Goal: Task Accomplishment & Management: Use online tool/utility

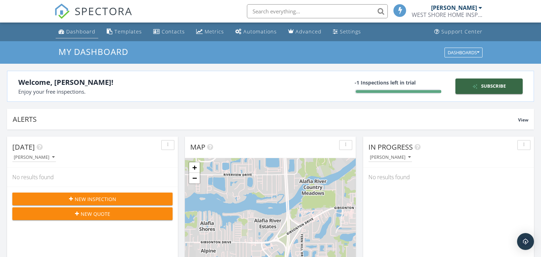
click at [76, 33] on div "Dashboard" at bounding box center [80, 31] width 29 height 7
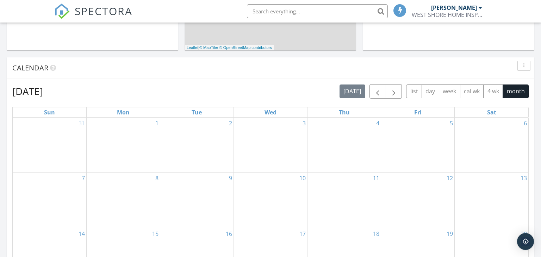
scroll to position [291, 0]
click at [382, 91] on span "button" at bounding box center [377, 91] width 8 height 8
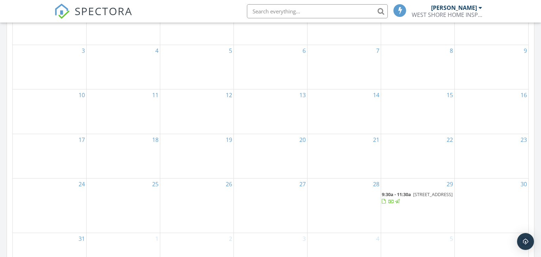
scroll to position [487, 0]
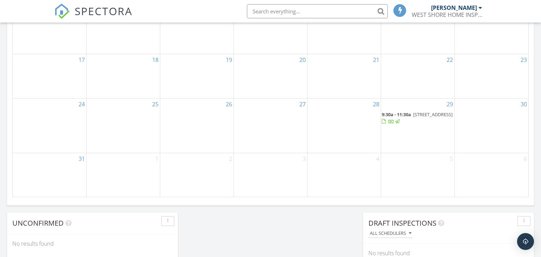
click at [413, 118] on span "11327 Lake Lucaya Dr, Riverview 33579" at bounding box center [432, 114] width 39 height 6
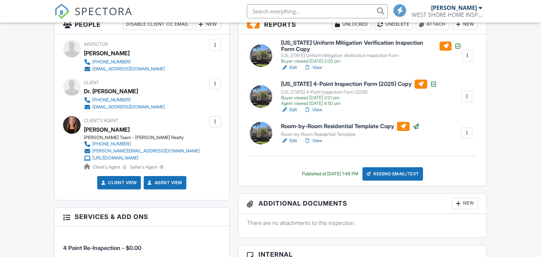
scroll to position [188, 0]
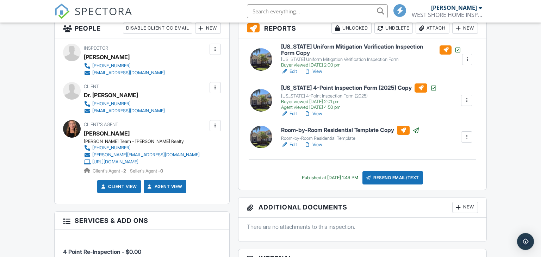
click at [316, 71] on link "View" at bounding box center [313, 71] width 18 height 7
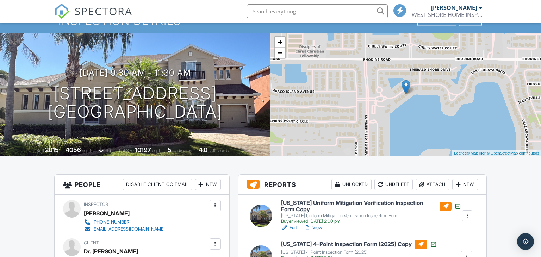
scroll to position [67, 0]
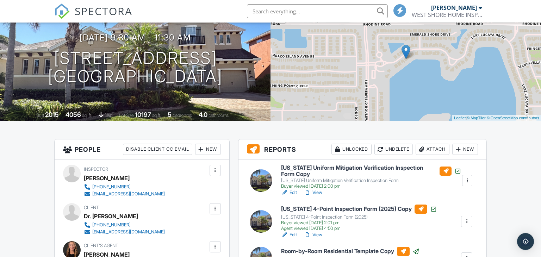
click at [332, 168] on h6 "[US_STATE] Uniform Mitigation Verification Inspection Form Copy" at bounding box center [371, 171] width 180 height 12
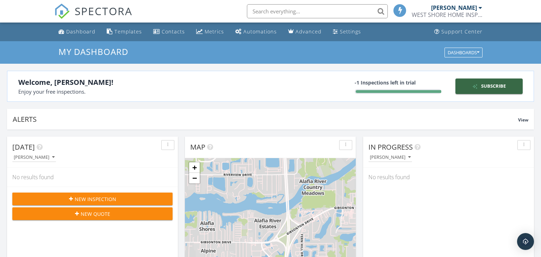
scroll to position [641, 541]
